Goal: Task Accomplishment & Management: Manage account settings

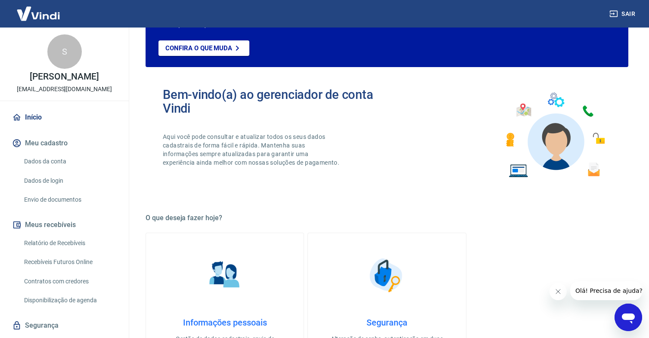
scroll to position [22, 0]
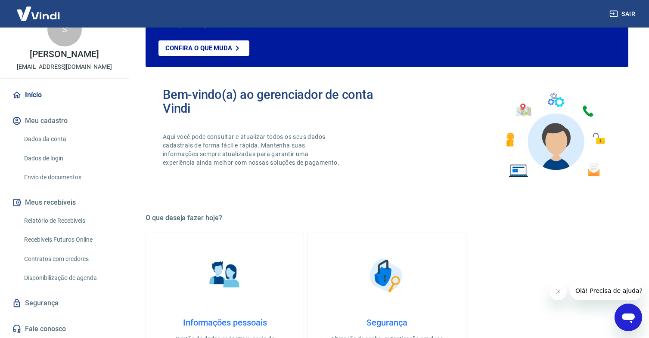
click at [65, 141] on link "Dados da conta" at bounding box center [70, 139] width 98 height 18
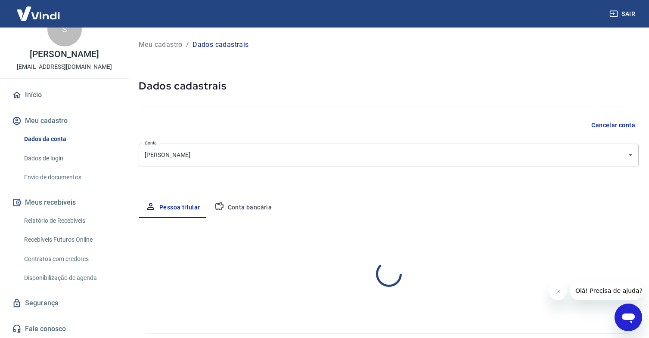
select select "SP"
select select "business"
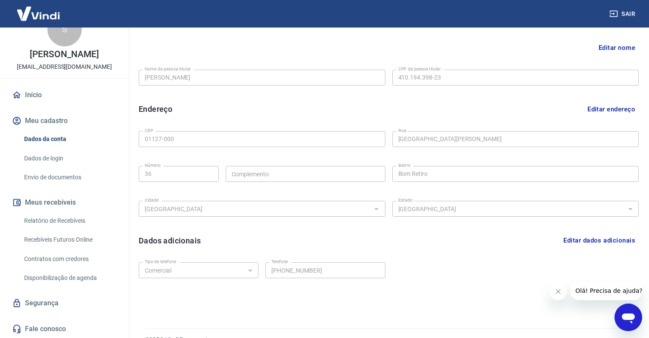
scroll to position [213, 0]
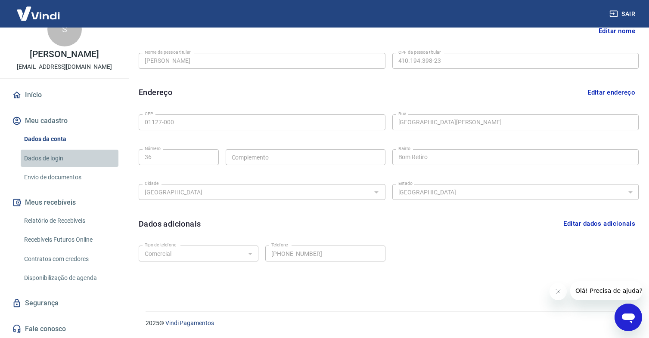
click at [74, 160] on link "Dados de login" at bounding box center [70, 159] width 98 height 18
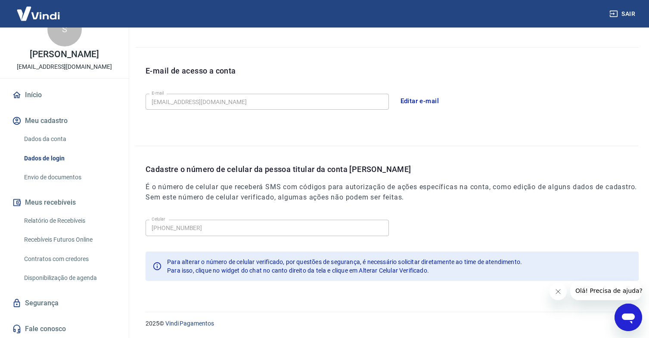
click at [424, 102] on button "Editar e-mail" at bounding box center [420, 101] width 48 height 18
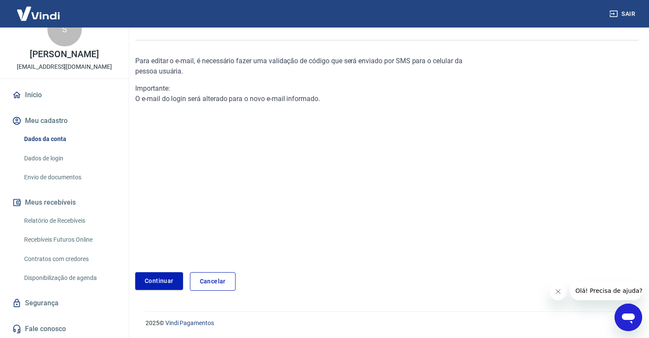
scroll to position [66, 0]
click at [170, 275] on link "Continuar" at bounding box center [159, 282] width 48 height 18
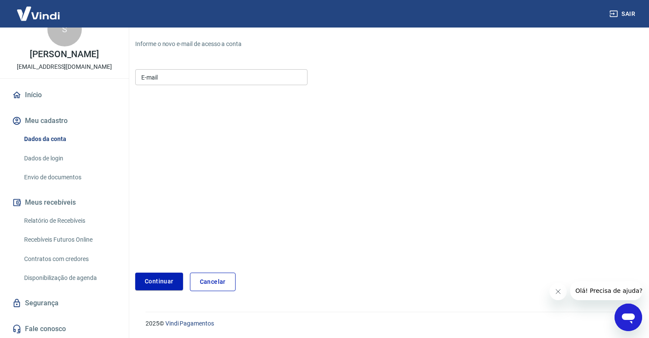
click at [202, 82] on input "E-mail" at bounding box center [221, 77] width 172 height 16
type input "samuel.lee.br@gmail.com"
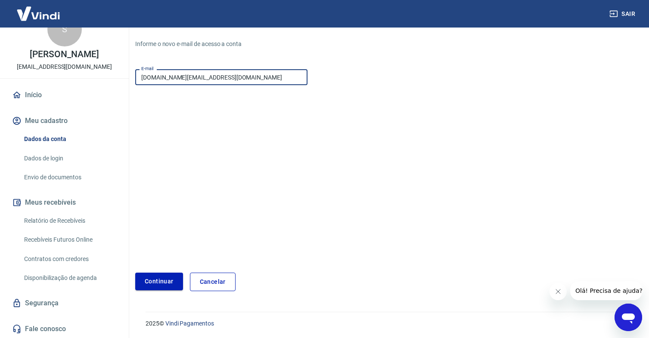
click at [151, 275] on button "Continuar" at bounding box center [159, 282] width 48 height 18
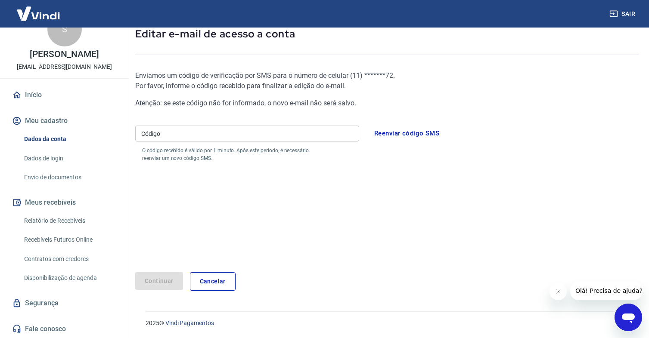
scroll to position [52, 0]
click at [211, 157] on p "O código recebido é válido por 1 minuto. Após este período, é necessário reenvi…" at bounding box center [233, 154] width 183 height 15
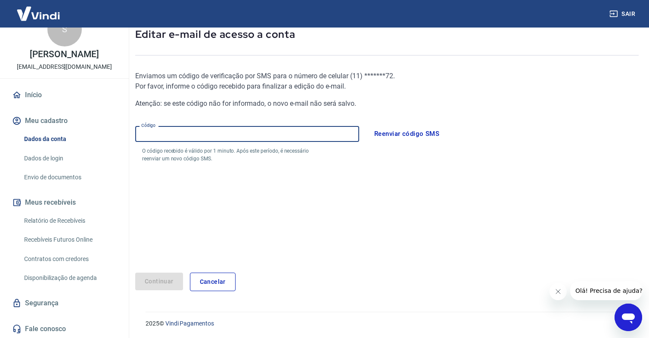
click at [210, 133] on input "Código" at bounding box center [247, 134] width 224 height 16
type input "134571"
click at [164, 279] on button "Continuar" at bounding box center [159, 282] width 48 height 18
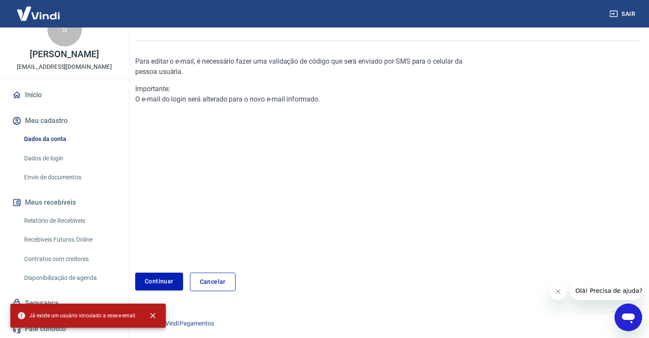
click at [168, 276] on link "Continuar" at bounding box center [159, 282] width 48 height 18
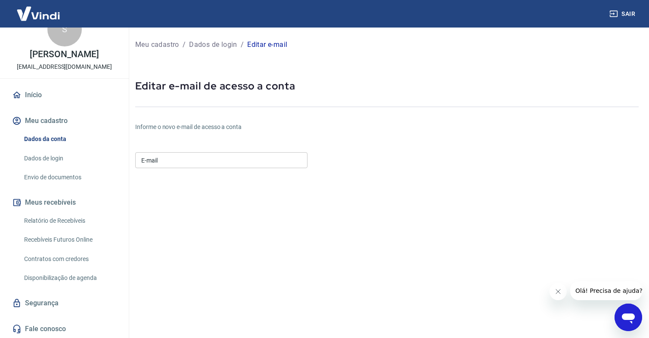
click at [54, 139] on link "Dados da conta" at bounding box center [70, 139] width 98 height 18
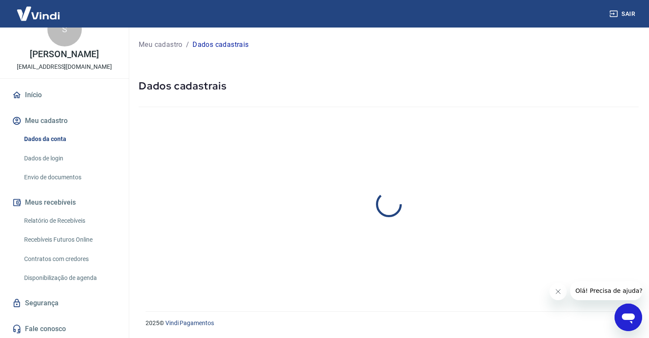
select select "SP"
select select "business"
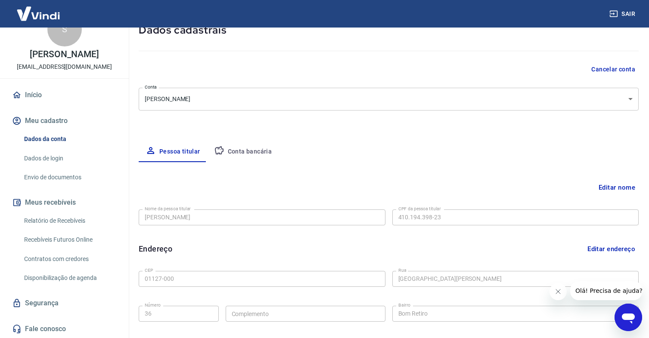
scroll to position [206, 0]
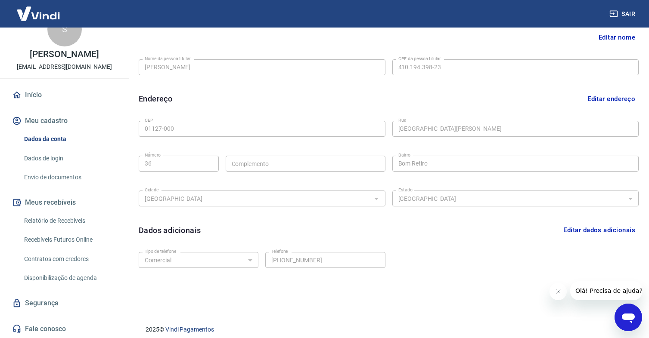
click at [52, 165] on link "Dados de login" at bounding box center [70, 159] width 98 height 18
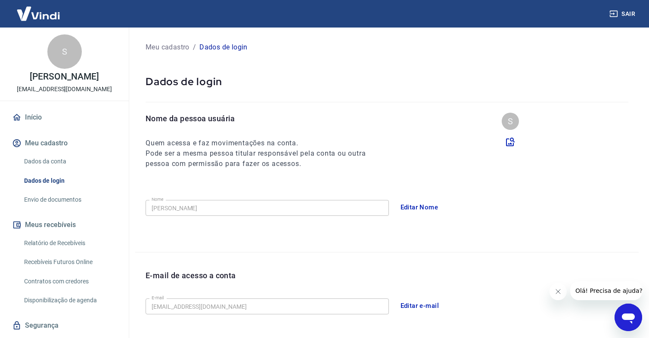
scroll to position [9, 0]
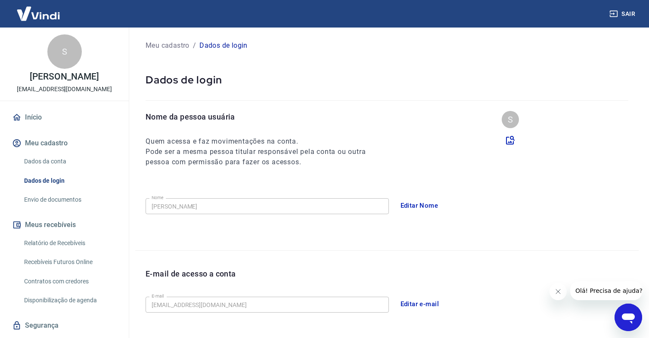
click at [629, 19] on button "Sair" at bounding box center [622, 14] width 31 height 16
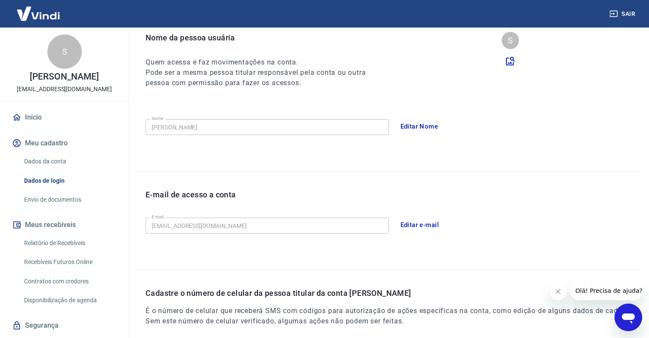
click at [430, 223] on button "Editar e-mail" at bounding box center [420, 225] width 48 height 18
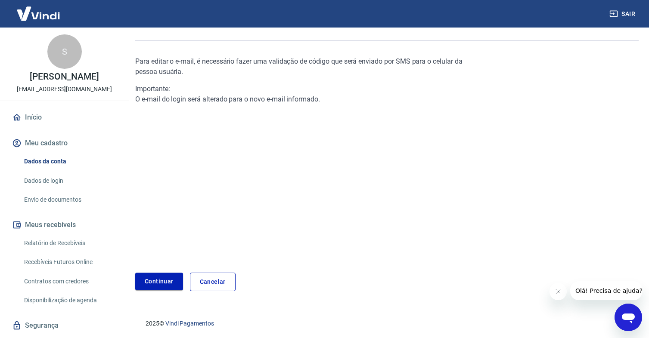
click at [164, 270] on div "Para editar o e-mail, é necessário fazer uma validação de código que será envia…" at bounding box center [386, 167] width 503 height 249
click at [163, 272] on div "Para editar o e-mail, é necessário fazer uma validação de código que será envia…" at bounding box center [386, 167] width 503 height 249
click at [163, 280] on link "Continuar" at bounding box center [159, 282] width 48 height 18
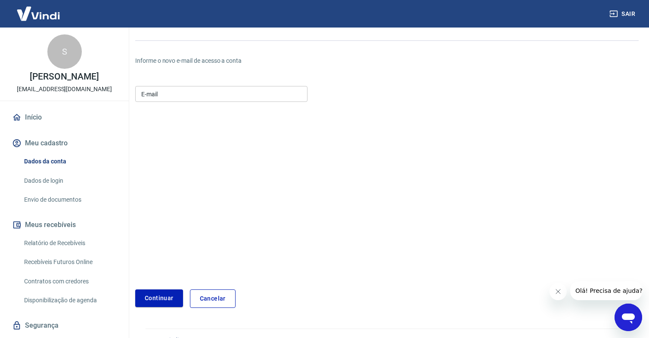
scroll to position [83, 0]
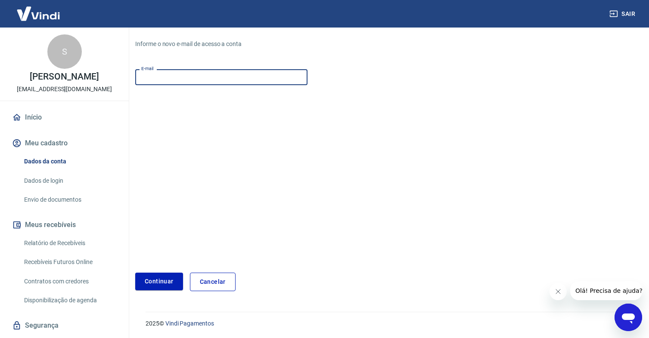
click at [213, 83] on input "E-mail" at bounding box center [221, 77] width 172 height 16
type input "samuel.lee.br@gmail.com"
click at [161, 269] on form "E-mail samuel.lee.br@gmail.com E-mail Continuar Cancelar" at bounding box center [302, 179] width 335 height 226
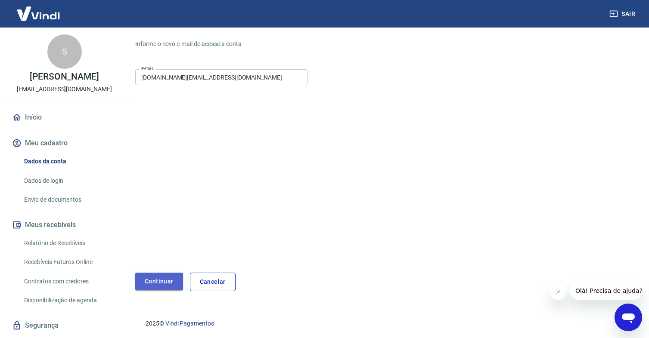
click at [161, 284] on button "Continuar" at bounding box center [159, 282] width 48 height 18
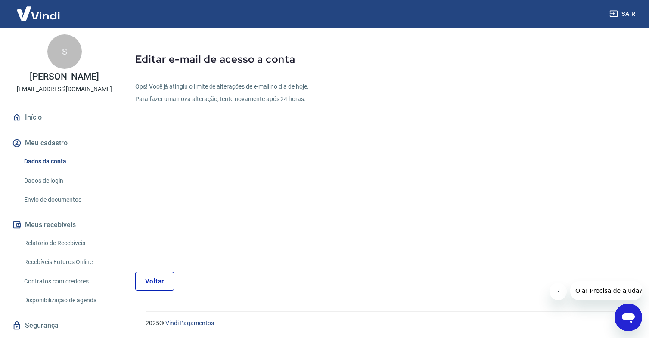
scroll to position [27, 0]
click at [180, 88] on p "Ops! Você já atingiu o limite de alterações de e-mail no dia de hoje." at bounding box center [302, 86] width 335 height 9
click at [232, 107] on div "Ops! Você já atingiu o limite de alterações de e-mail no dia de hoje. Para faze…" at bounding box center [302, 170] width 335 height 176
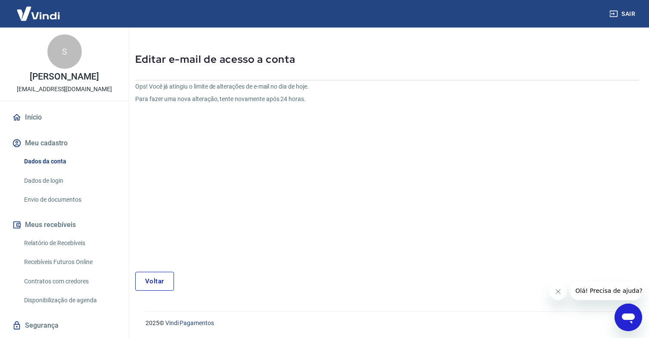
click at [228, 100] on p "Para fazer uma nova alteração, tente novamente após 24 horas." at bounding box center [302, 99] width 335 height 9
click at [72, 160] on link "Dados da conta" at bounding box center [70, 162] width 98 height 18
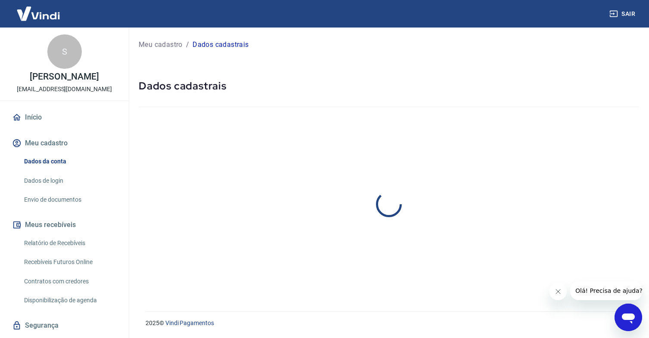
select select "SP"
select select "business"
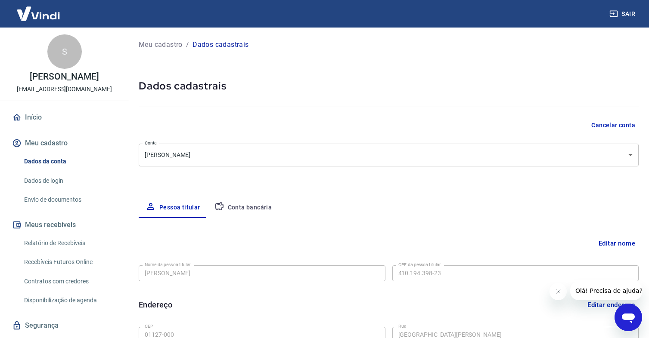
click at [73, 180] on link "Dados de login" at bounding box center [70, 181] width 98 height 18
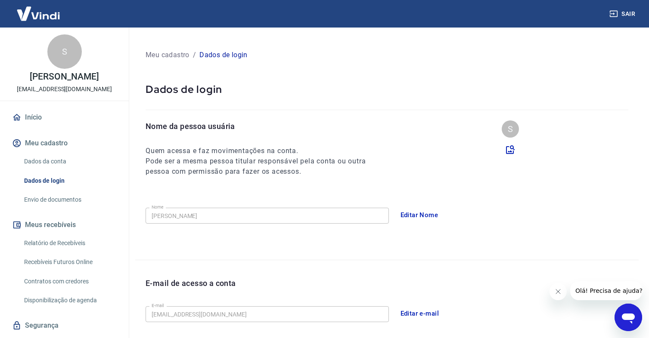
scroll to position [22, 0]
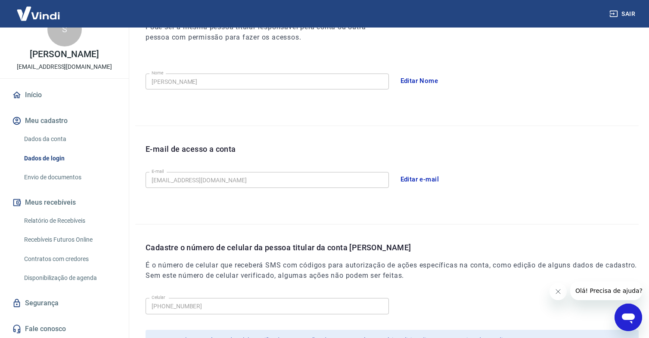
click at [418, 179] on button "Editar e-mail" at bounding box center [420, 179] width 48 height 18
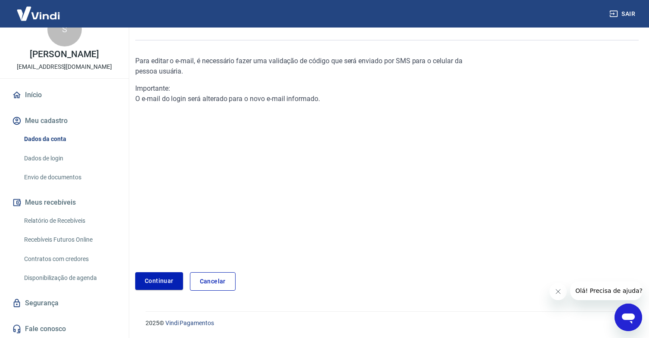
scroll to position [66, 0]
click at [415, 177] on div "Para editar o e-mail, é necessário fazer uma validação de código que será envia…" at bounding box center [302, 151] width 335 height 217
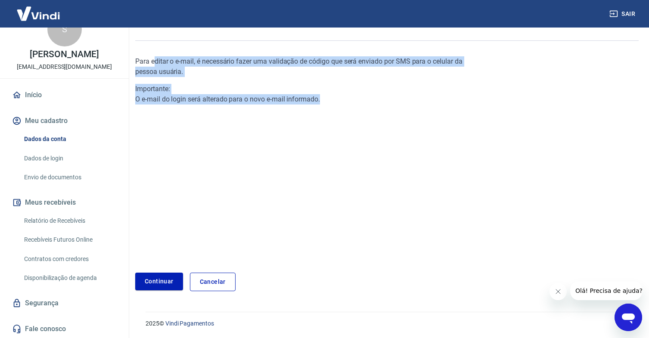
drag, startPoint x: 156, startPoint y: 59, endPoint x: 452, endPoint y: 115, distance: 301.5
click at [450, 115] on div "Para editar o e-mail, é necessário fazer uma validação de código que será envia…" at bounding box center [302, 151] width 335 height 217
click at [452, 115] on div "Para editar o e-mail, é necessário fazer uma validação de código que será envia…" at bounding box center [302, 151] width 335 height 217
